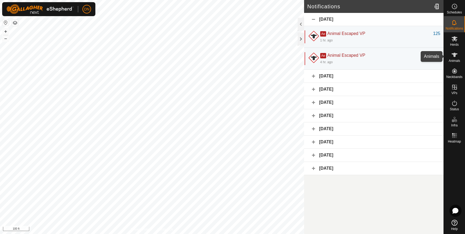
click at [454, 52] on icon at bounding box center [454, 55] width 6 height 6
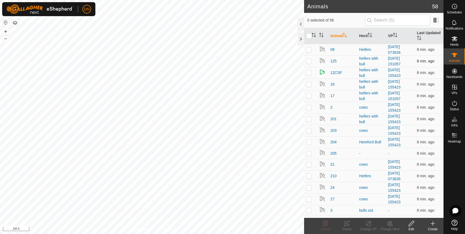
click at [309, 61] on p-checkbox at bounding box center [308, 61] width 5 height 4
checkbox input "true"
click at [366, 222] on icon at bounding box center [368, 223] width 7 height 6
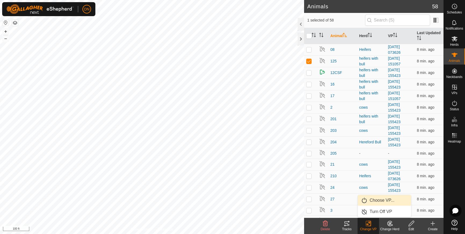
click at [382, 201] on link "Choose VP..." at bounding box center [383, 200] width 53 height 11
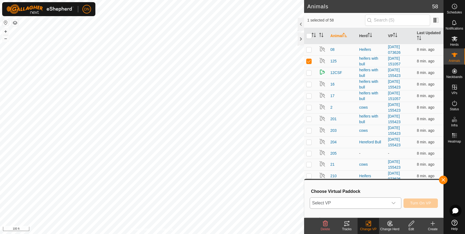
click at [395, 202] on icon "dropdown trigger" at bounding box center [393, 202] width 4 height 4
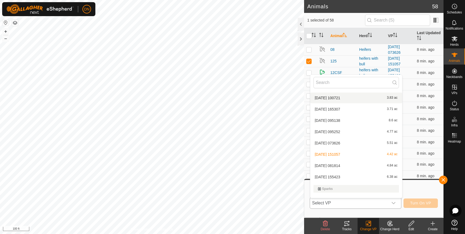
scroll to position [54, 0]
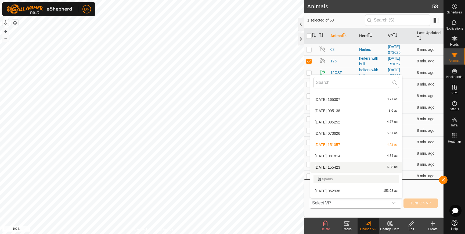
click at [334, 165] on li "[DATE] 155423 6.38 ac" at bounding box center [356, 167] width 92 height 11
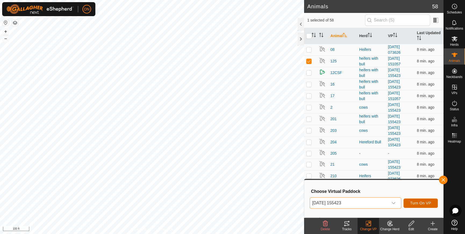
click at [421, 201] on span "Turn On VP" at bounding box center [420, 202] width 21 height 4
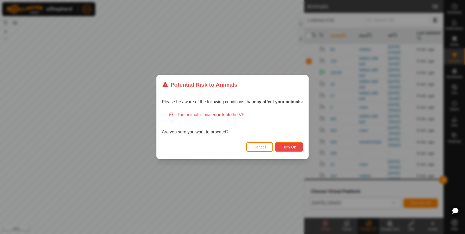
click at [287, 146] on span "Turn On" at bounding box center [289, 147] width 14 height 4
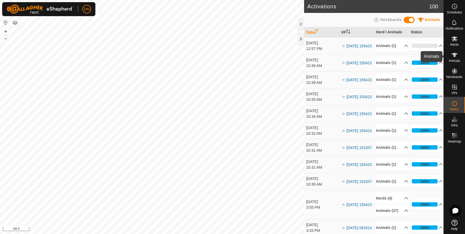
click at [455, 53] on icon at bounding box center [454, 55] width 6 height 4
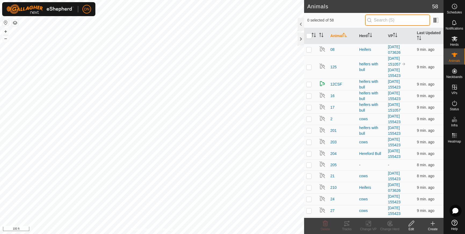
click at [385, 19] on input "text" at bounding box center [397, 19] width 65 height 11
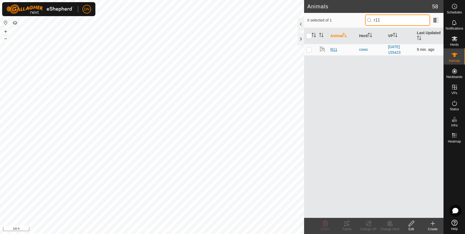
type input "r11"
click at [335, 50] on span "R11" at bounding box center [333, 50] width 7 height 6
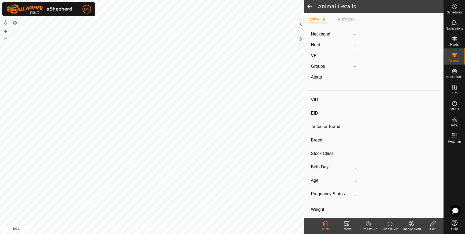
type input "R11"
type input "-"
type input "Red"
type input "-"
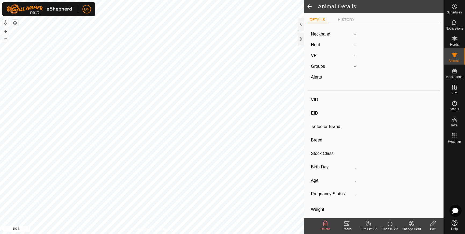
type input "0 kg"
type input "-"
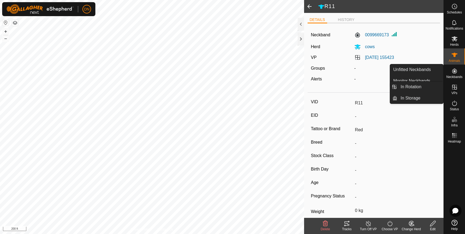
click at [456, 86] on icon at bounding box center [454, 87] width 5 height 5
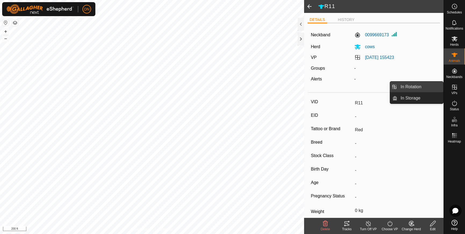
click at [422, 83] on link "In Rotation" at bounding box center [420, 86] width 46 height 11
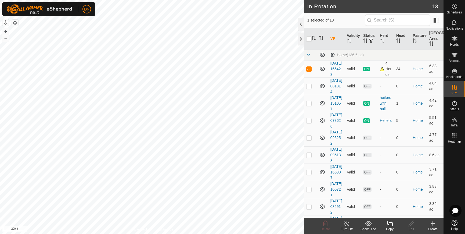
click at [388, 225] on icon at bounding box center [389, 223] width 7 height 6
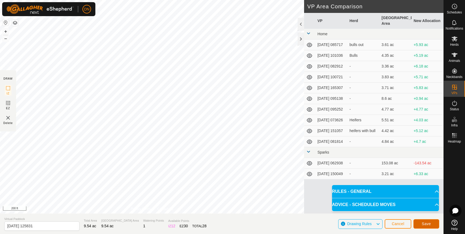
click at [424, 221] on span "Save" at bounding box center [425, 223] width 9 height 4
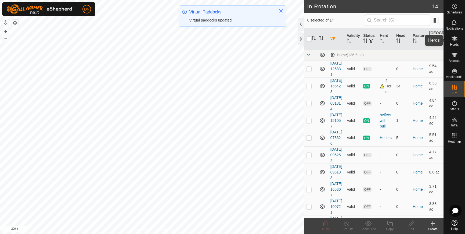
click at [454, 41] on icon at bounding box center [454, 38] width 6 height 6
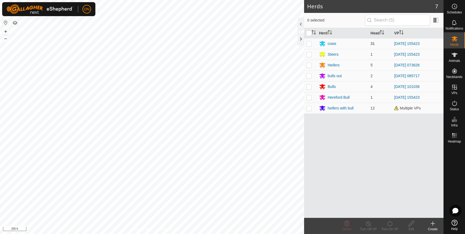
click at [305, 43] on td at bounding box center [310, 43] width 13 height 11
checkbox input "true"
click at [308, 56] on p-checkbox at bounding box center [308, 54] width 5 height 4
checkbox input "true"
click at [310, 97] on p-checkbox at bounding box center [308, 97] width 5 height 4
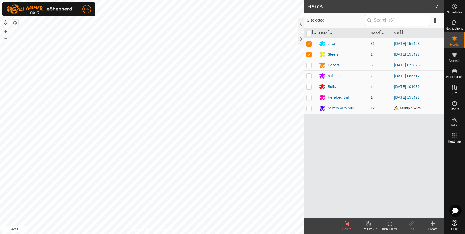
checkbox input "true"
click at [309, 110] on p-checkbox at bounding box center [308, 108] width 5 height 4
checkbox input "true"
click at [389, 222] on icon at bounding box center [389, 223] width 7 height 6
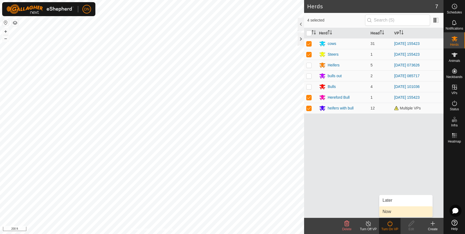
click at [391, 214] on link "Now" at bounding box center [405, 211] width 53 height 11
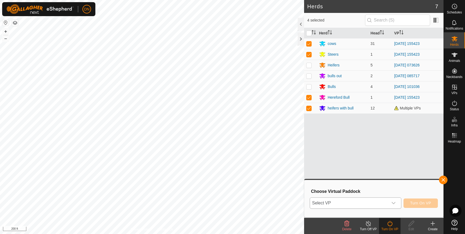
click at [372, 206] on span "Select VP" at bounding box center [349, 202] width 78 height 11
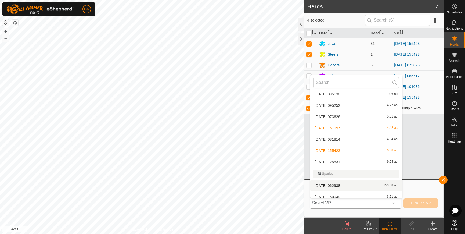
scroll to position [75, 0]
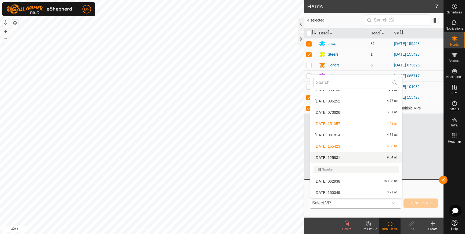
click at [364, 157] on li "[DATE] 125831 9.54 ac" at bounding box center [356, 157] width 92 height 11
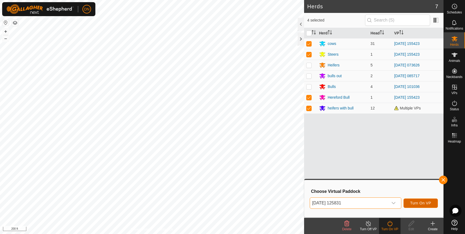
click at [420, 202] on span "Turn On VP" at bounding box center [420, 202] width 21 height 4
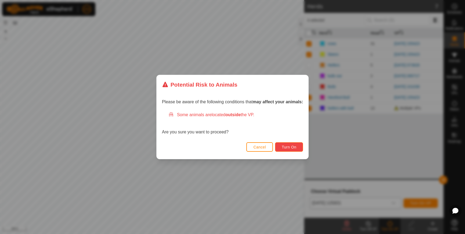
click at [291, 144] on button "Turn On" at bounding box center [289, 146] width 28 height 9
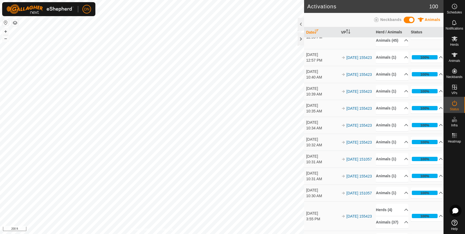
scroll to position [27, 0]
